Goal: Task Accomplishment & Management: Manage account settings

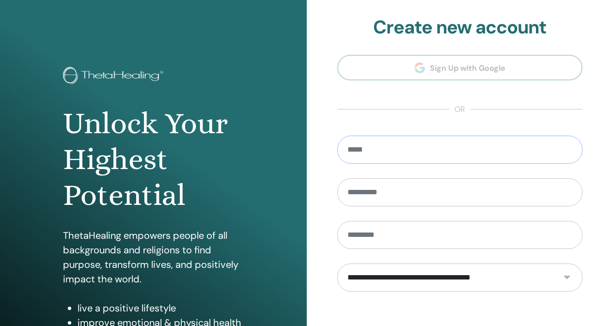
click at [388, 153] on input "email" at bounding box center [460, 150] width 246 height 28
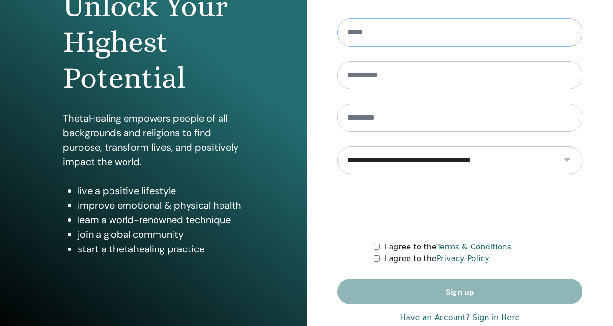
scroll to position [139, 0]
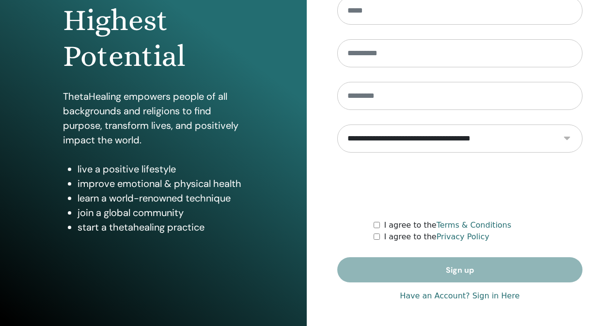
click at [458, 296] on link "Have an Account? Sign in Here" at bounding box center [460, 296] width 120 height 12
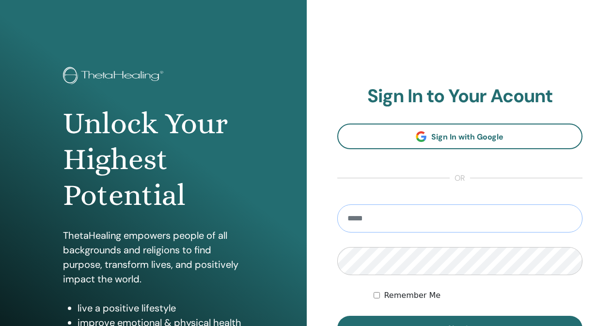
click at [432, 225] on input "email" at bounding box center [460, 219] width 246 height 28
type input "*"
type input "**********"
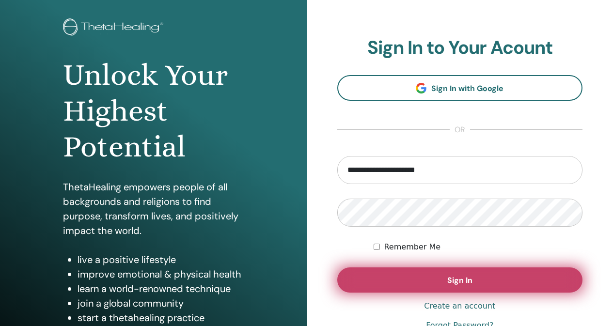
click at [466, 271] on button "Sign In" at bounding box center [460, 280] width 246 height 25
